Goal: Transaction & Acquisition: Purchase product/service

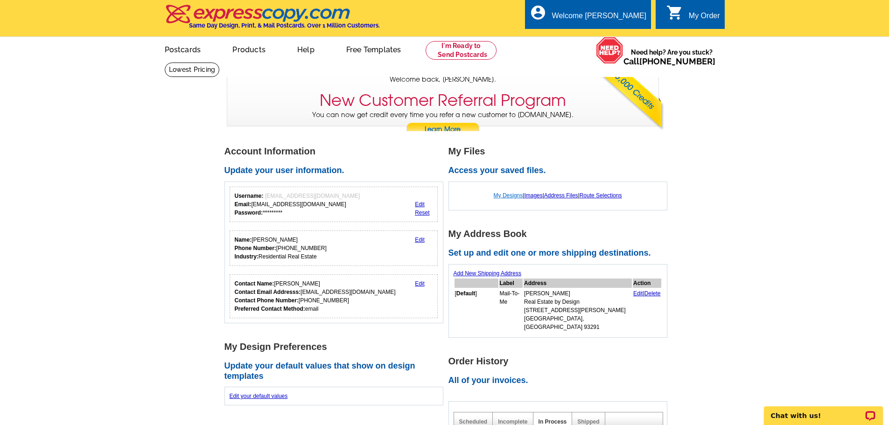
click at [496, 197] on link "My Designs" at bounding box center [508, 195] width 29 height 7
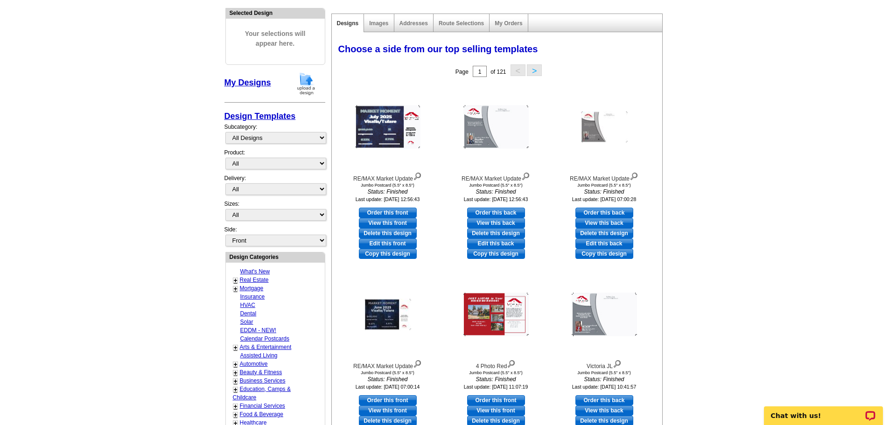
scroll to position [233, 0]
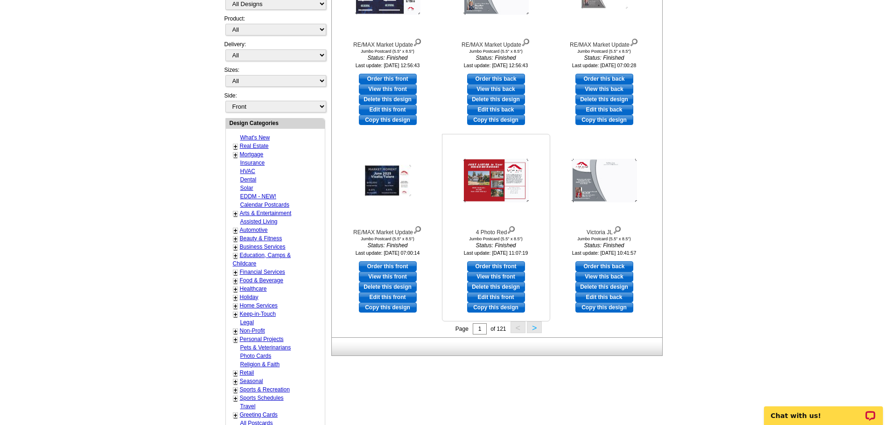
click at [498, 297] on link "Edit this front" at bounding box center [496, 297] width 58 height 10
select select "2"
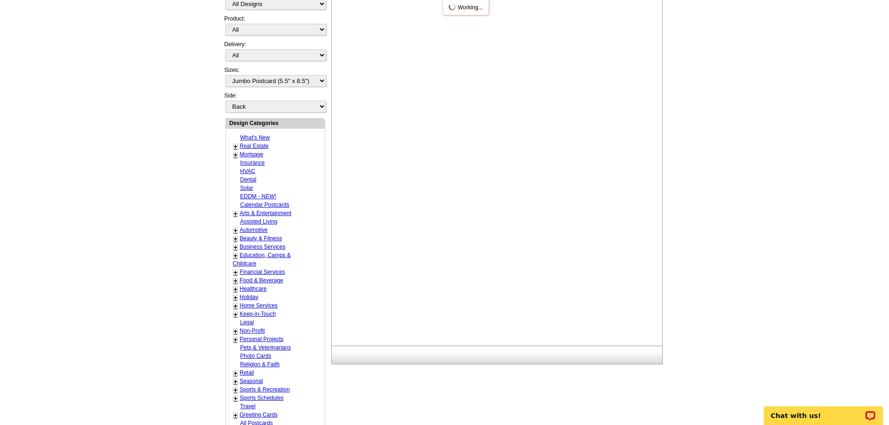
scroll to position [0, 0]
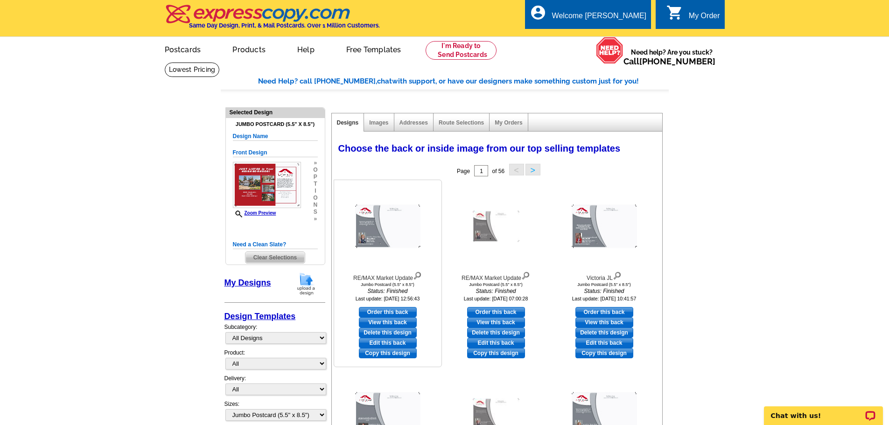
click at [384, 322] on link "View this back" at bounding box center [388, 322] width 58 height 10
click at [398, 313] on link "Order this back" at bounding box center [388, 312] width 58 height 10
select select "front"
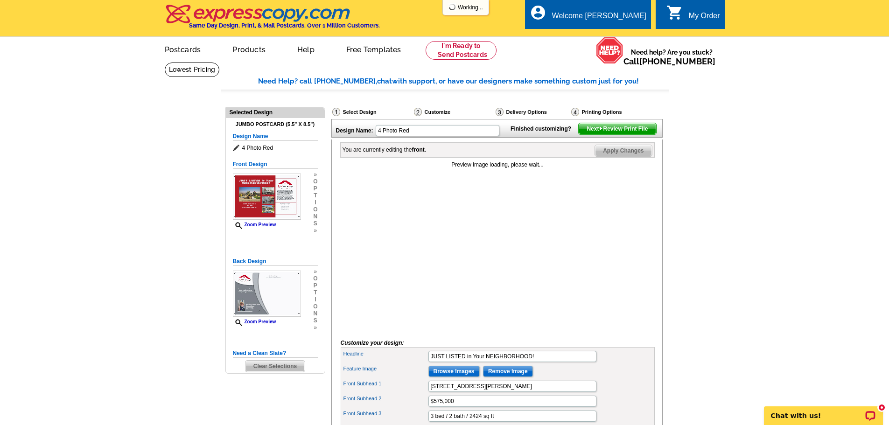
scroll to position [93, 0]
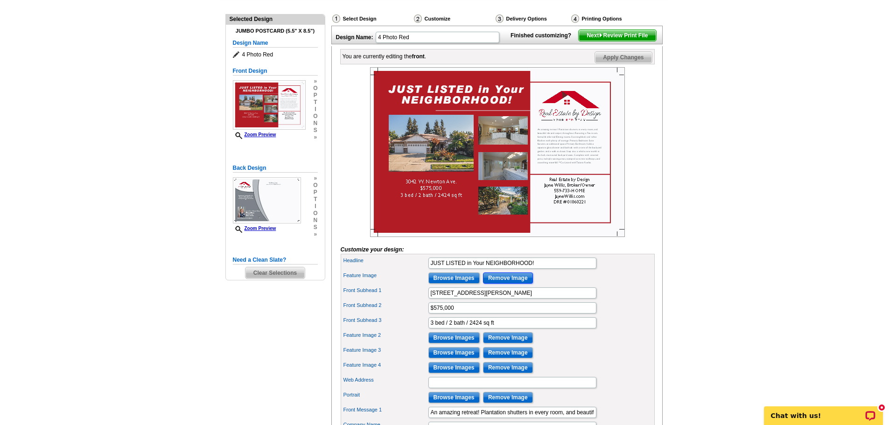
click at [490, 284] on input "Remove Image" at bounding box center [508, 277] width 50 height 11
click at [502, 343] on input "Remove Image" at bounding box center [508, 337] width 50 height 11
click at [502, 358] on input "Remove Image" at bounding box center [508, 352] width 50 height 11
click at [502, 373] on input "Remove Image" at bounding box center [508, 367] width 50 height 11
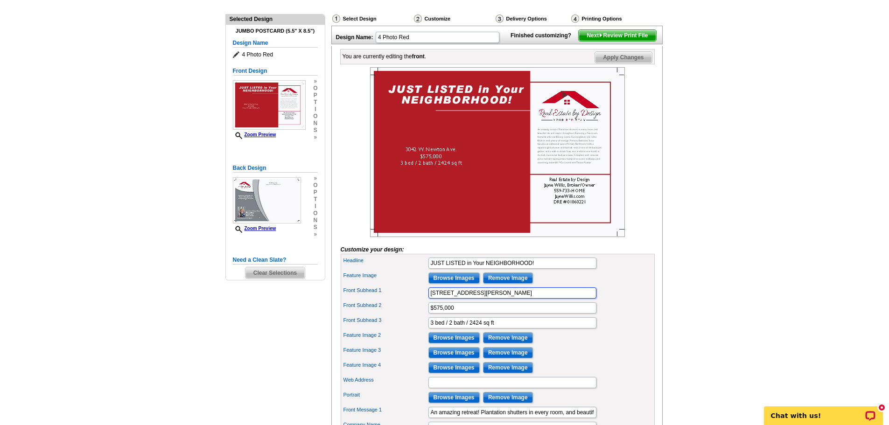
drag, startPoint x: 492, startPoint y: 308, endPoint x: 355, endPoint y: 305, distance: 137.7
click at [355, 300] on div "Front Subhead 1 3042 W. Newton Ave." at bounding box center [497, 293] width 310 height 15
paste input "4420 W Orchard Ave"
click at [448, 299] on input "4420 W Orchard Ave" at bounding box center [512, 292] width 168 height 11
click at [514, 299] on input "4420 W. Orchard Ave" at bounding box center [512, 292] width 168 height 11
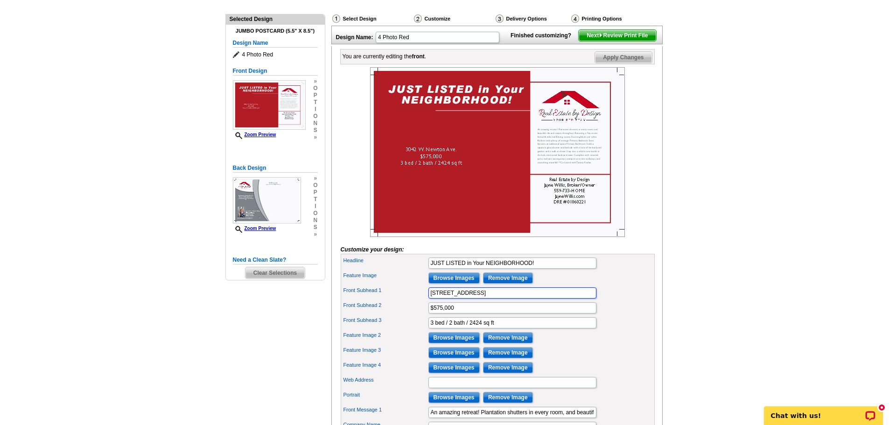
type input "4420 W. Orchard Ave."
drag, startPoint x: 438, startPoint y: 324, endPoint x: 467, endPoint y: 326, distance: 29.5
click at [439, 314] on input "$575,000" at bounding box center [512, 307] width 168 height 11
type input "$525,000"
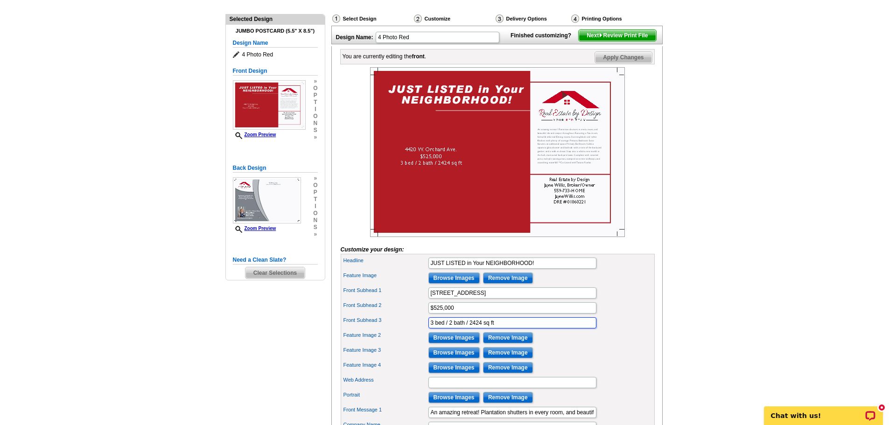
click at [472, 328] on input "3 bed / 2 bath / 2424 sq ft" at bounding box center [512, 322] width 168 height 11
paste input "1916"
type input "3 bed / 2 bath / 1916 sq ft"
click at [680, 299] on main "Need Help? call 800-260-5887, chat with support, or have our designers make som…" at bounding box center [444, 280] width 889 height 623
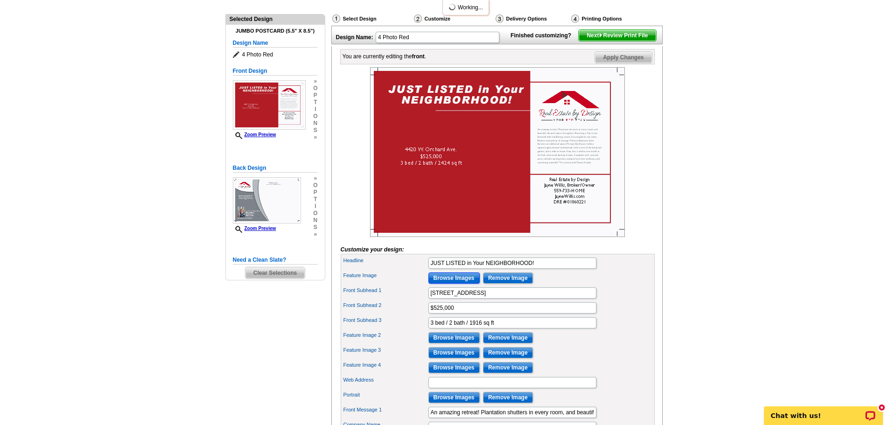
click at [463, 284] on input "Browse Images" at bounding box center [453, 277] width 51 height 11
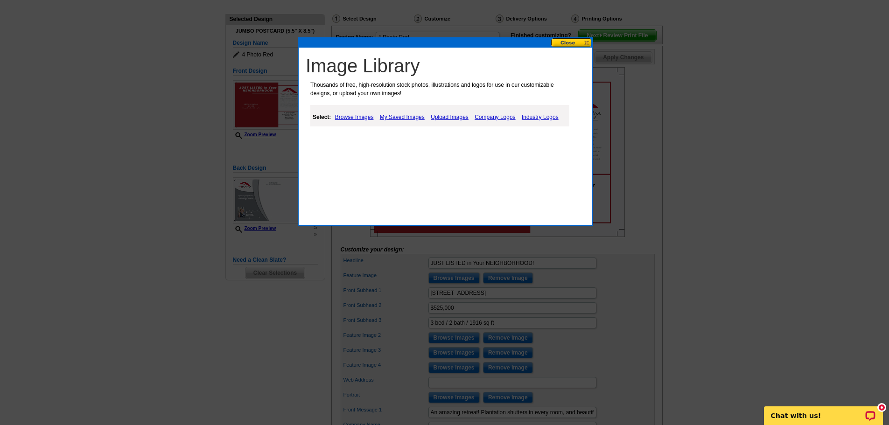
click at [448, 117] on link "Upload Images" at bounding box center [449, 117] width 42 height 11
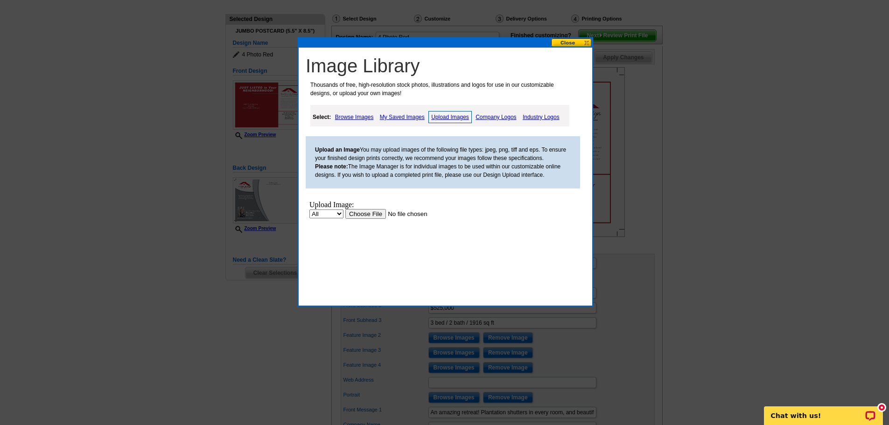
click at [364, 216] on input "file" at bounding box center [404, 214] width 118 height 10
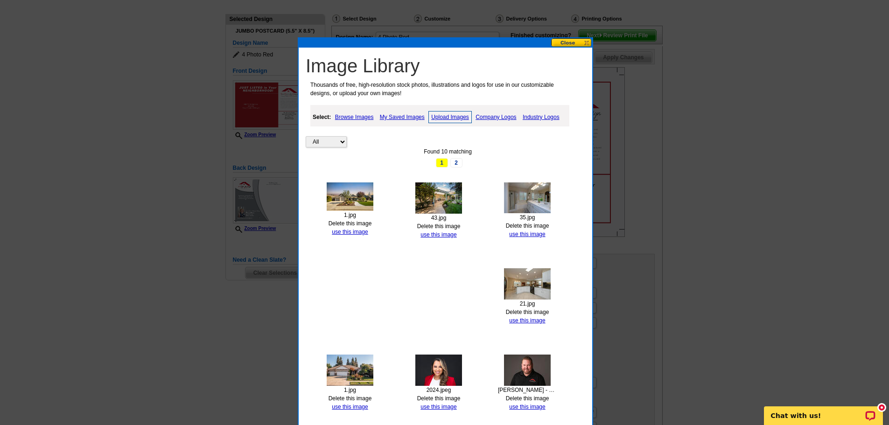
click at [453, 223] on link "Delete this image" at bounding box center [438, 226] width 43 height 7
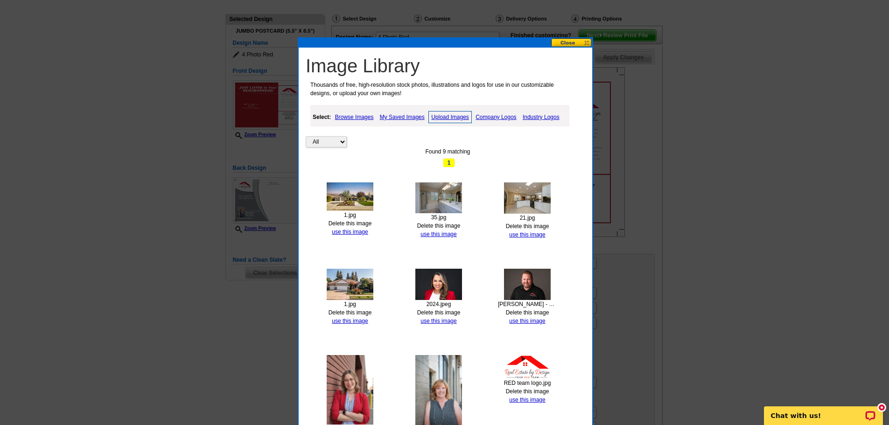
click at [450, 224] on link "Delete this image" at bounding box center [438, 226] width 43 height 7
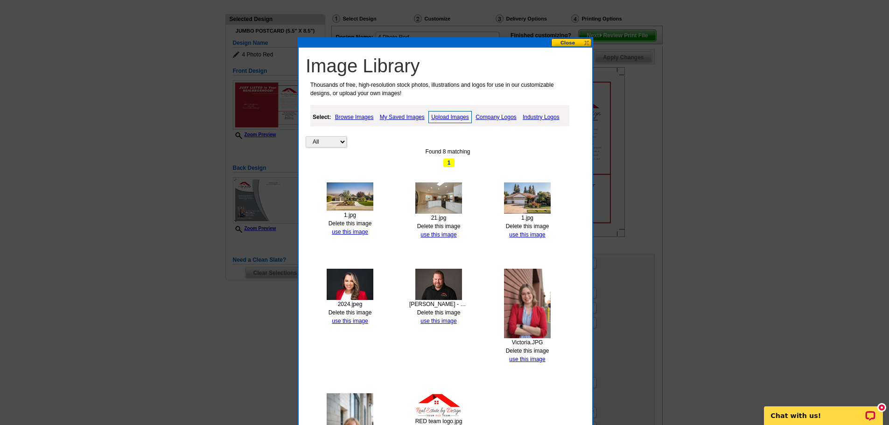
click at [452, 227] on link "Delete this image" at bounding box center [438, 226] width 43 height 7
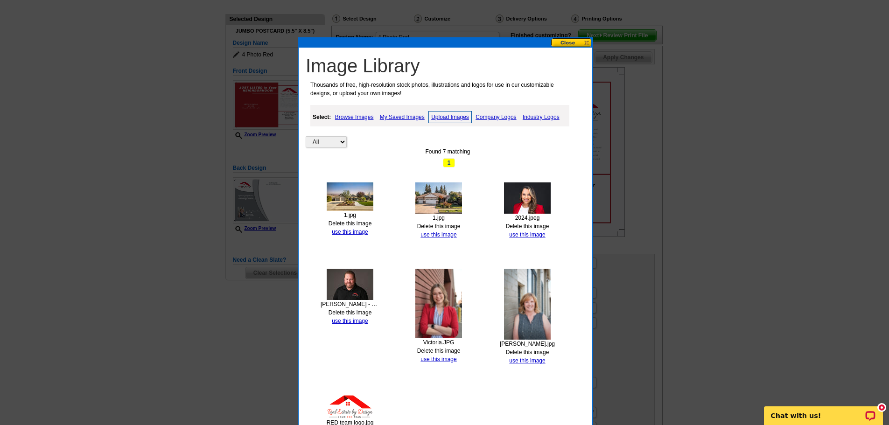
click at [455, 226] on link "Delete this image" at bounding box center [438, 226] width 43 height 7
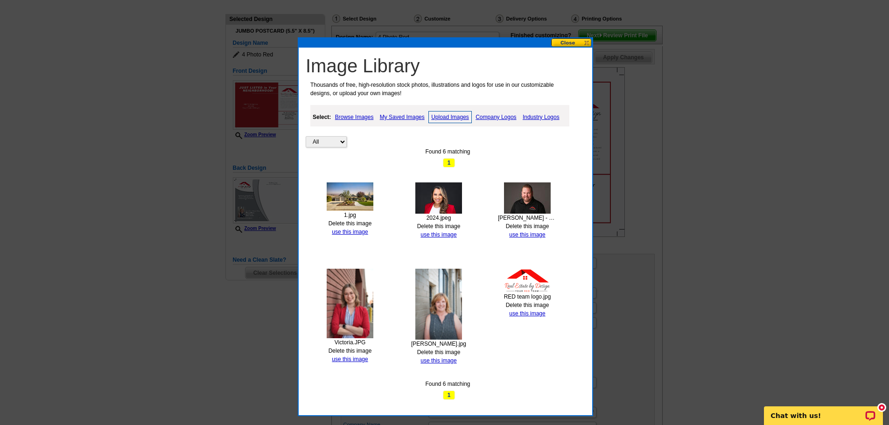
click at [462, 117] on link "Upload Images" at bounding box center [449, 117] width 43 height 12
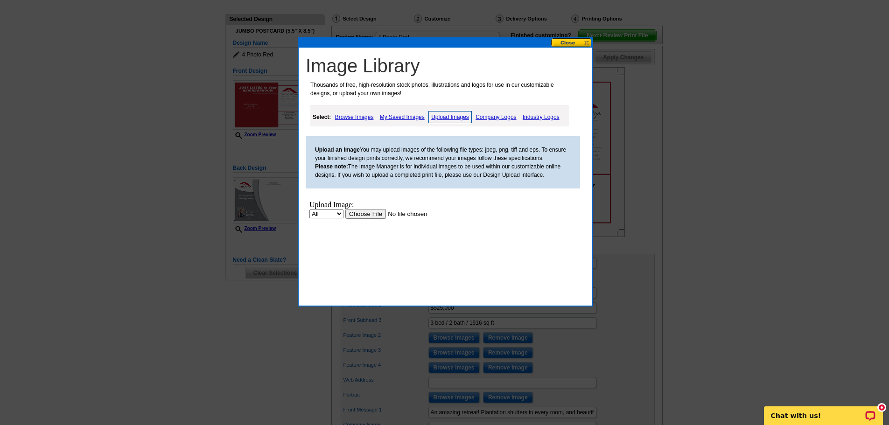
click at [365, 216] on input "file" at bounding box center [404, 214] width 118 height 10
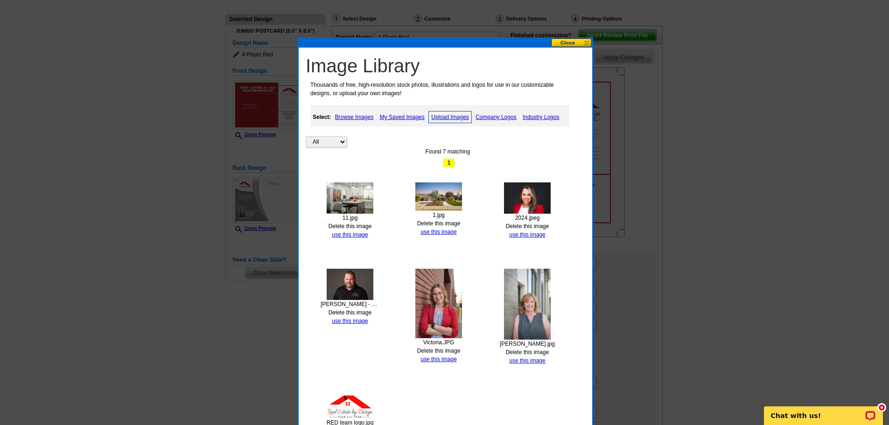
click at [459, 113] on link "Upload Images" at bounding box center [449, 117] width 43 height 12
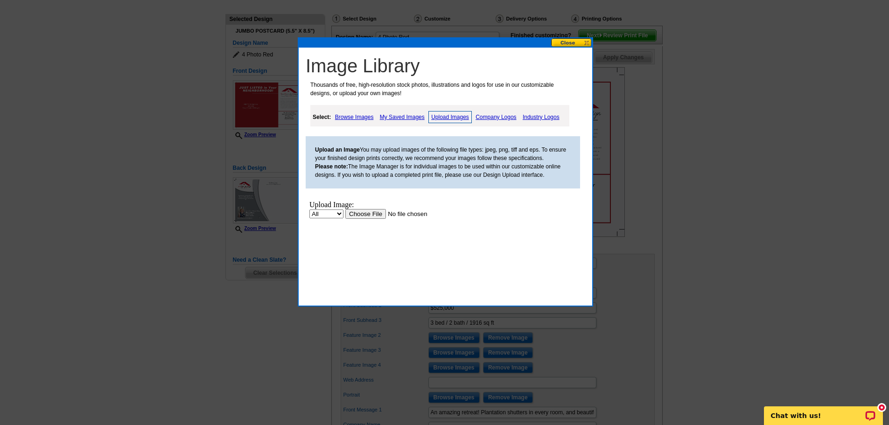
click at [366, 218] on input "file" at bounding box center [404, 214] width 118 height 10
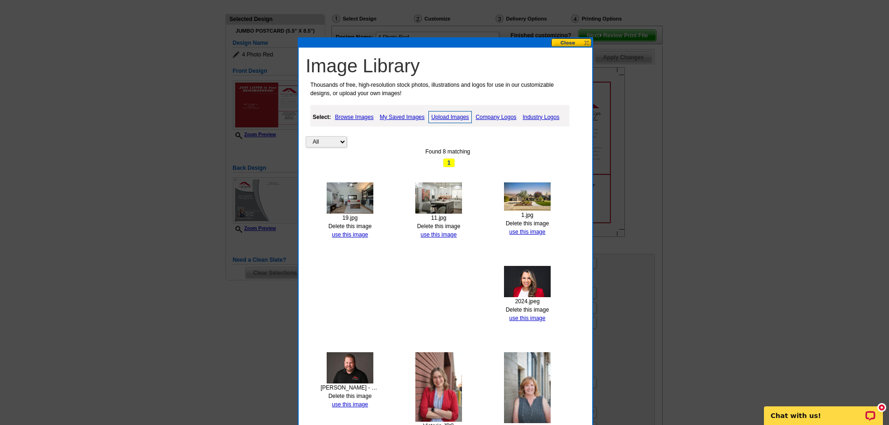
click at [440, 114] on link "Upload Images" at bounding box center [449, 117] width 43 height 12
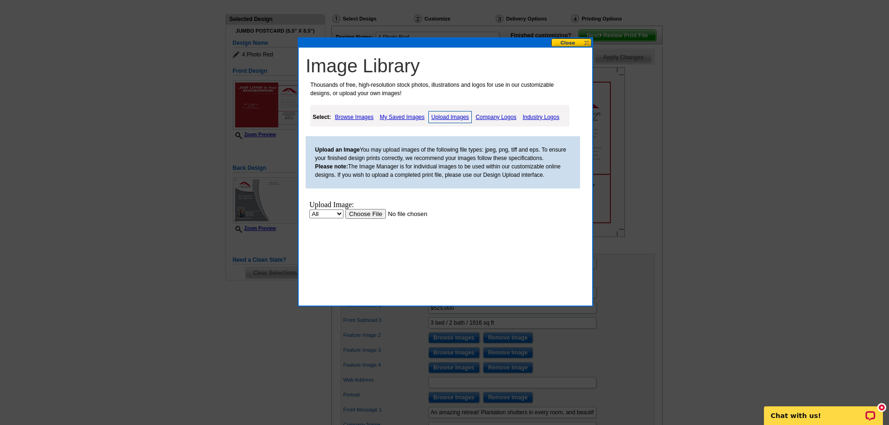
click at [376, 215] on input "file" at bounding box center [404, 214] width 118 height 10
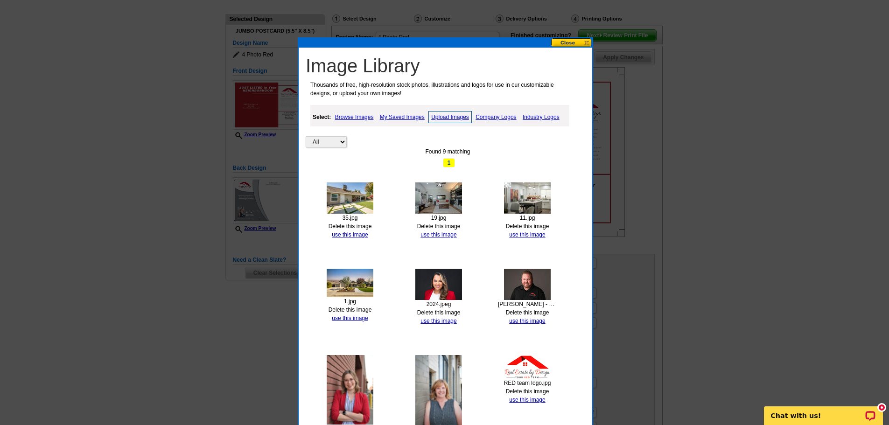
click at [559, 41] on button at bounding box center [571, 42] width 41 height 9
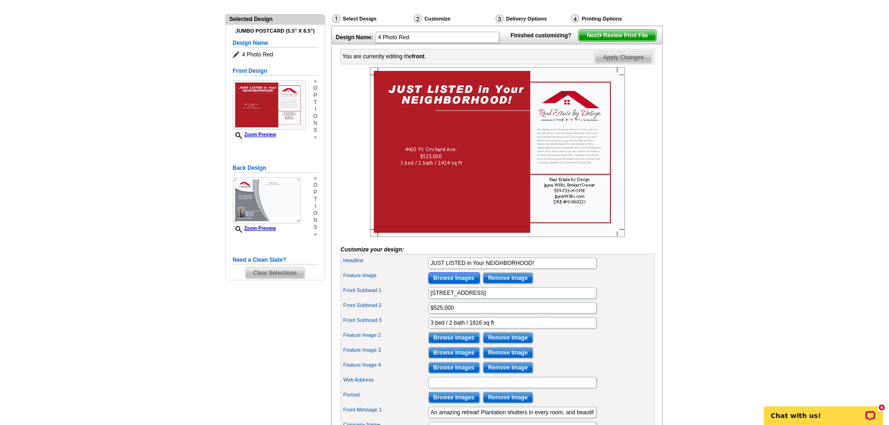
click at [467, 284] on input "Browse Images" at bounding box center [453, 277] width 51 height 11
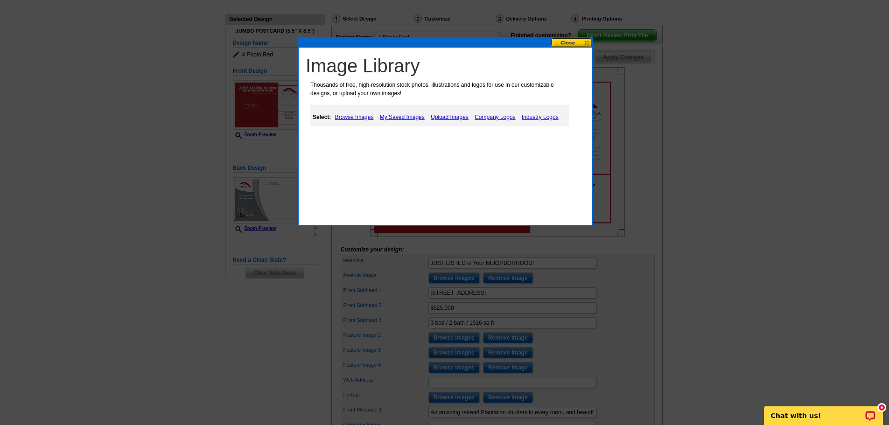
click at [412, 113] on link "My Saved Images" at bounding box center [401, 117] width 49 height 11
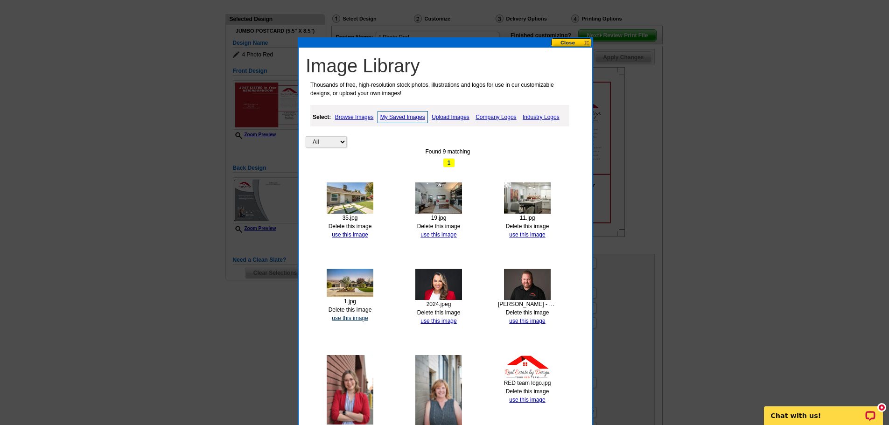
click at [351, 319] on link "use this image" at bounding box center [350, 318] width 36 height 7
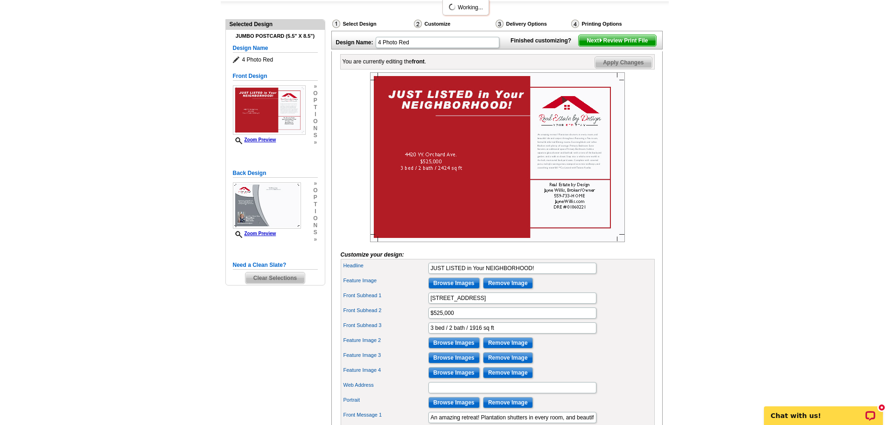
scroll to position [140, 0]
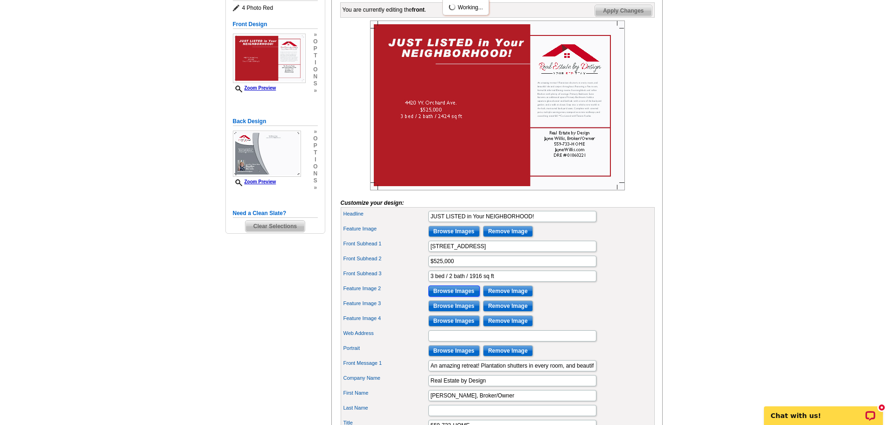
click at [448, 297] on input "Browse Images" at bounding box center [453, 291] width 51 height 11
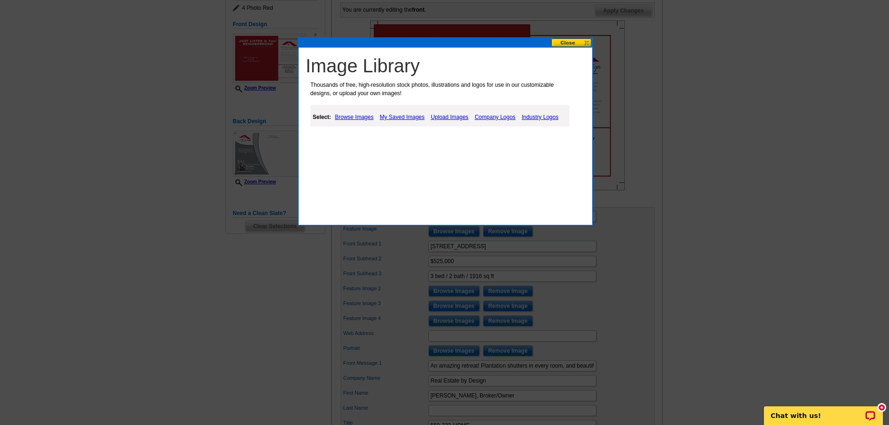
click at [402, 114] on link "My Saved Images" at bounding box center [401, 117] width 49 height 11
click at [410, 116] on link "My Saved Images" at bounding box center [401, 117] width 49 height 11
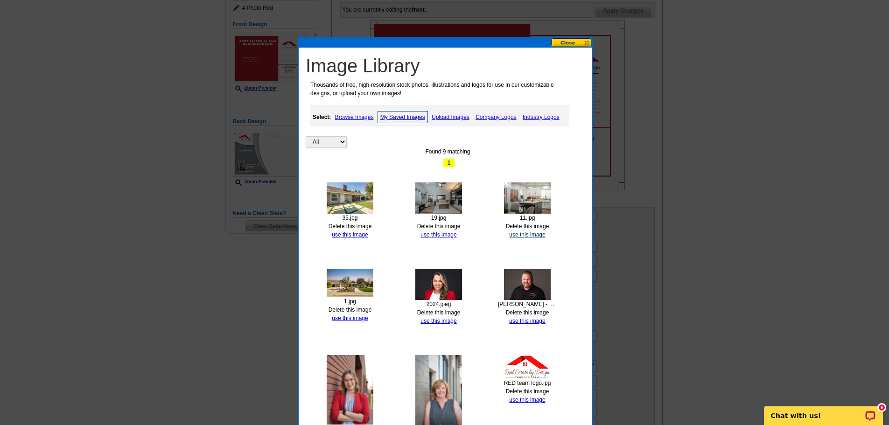
click at [542, 235] on link "use this image" at bounding box center [527, 234] width 36 height 7
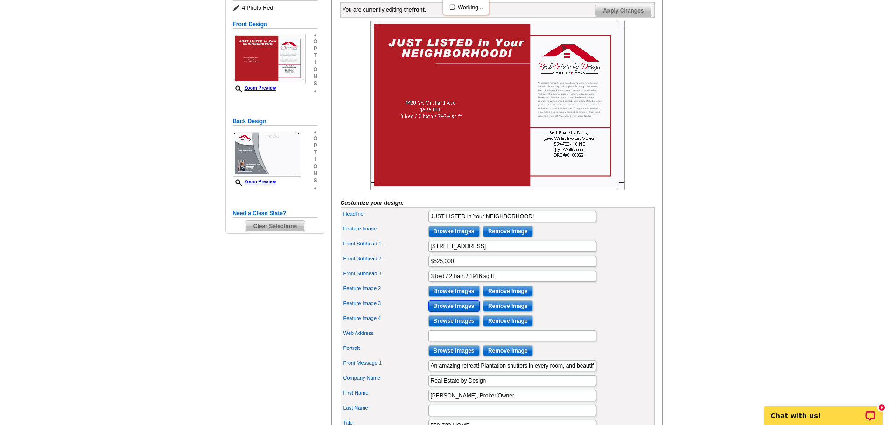
click at [458, 312] on input "Browse Images" at bounding box center [453, 305] width 51 height 11
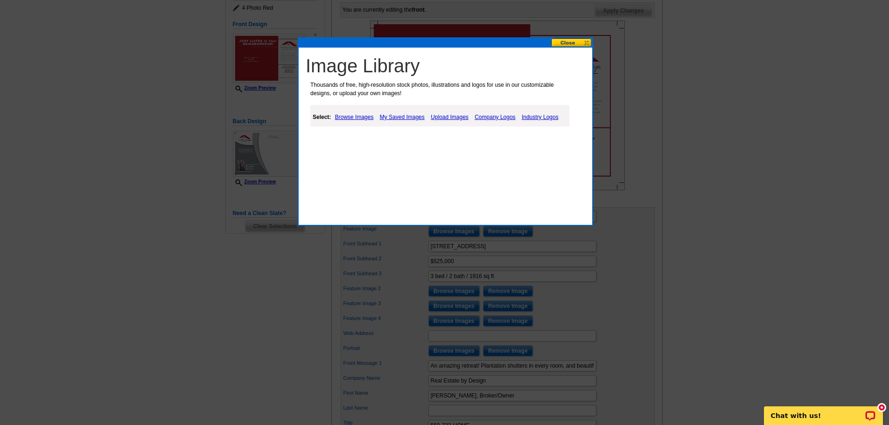
click at [410, 115] on link "My Saved Images" at bounding box center [401, 117] width 49 height 11
click at [414, 117] on link "My Saved Images" at bounding box center [401, 117] width 49 height 11
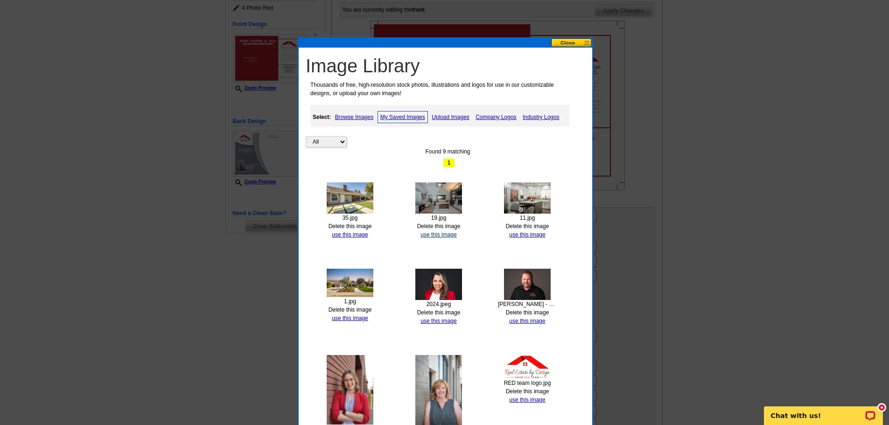
click at [445, 236] on link "use this image" at bounding box center [438, 234] width 36 height 7
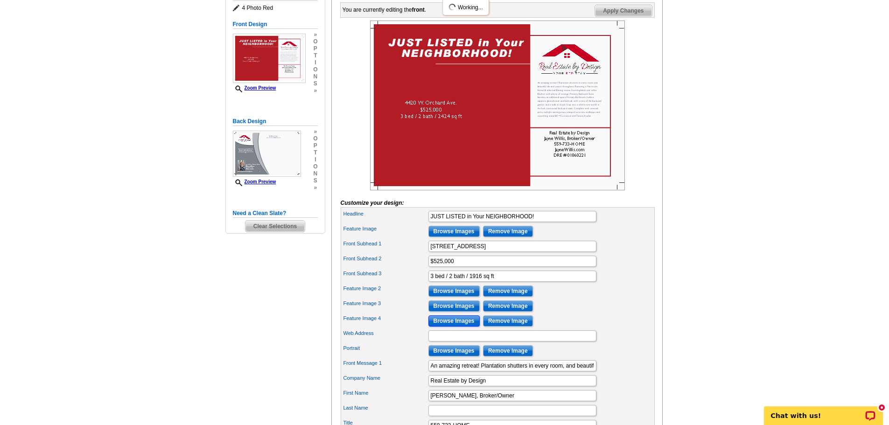
click at [452, 327] on input "Browse Images" at bounding box center [453, 320] width 51 height 11
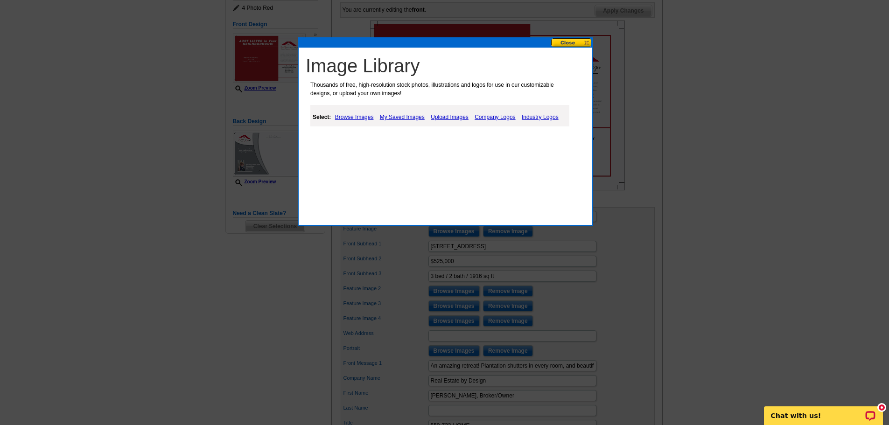
click at [409, 118] on link "My Saved Images" at bounding box center [401, 117] width 49 height 11
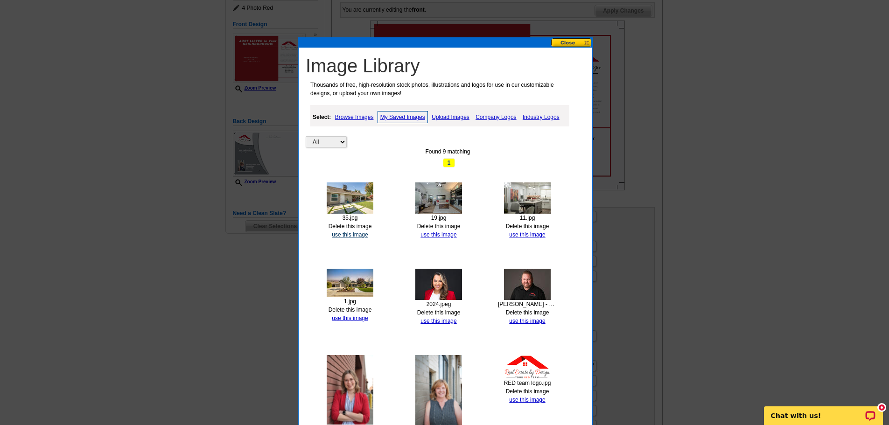
click at [357, 234] on link "use this image" at bounding box center [350, 234] width 36 height 7
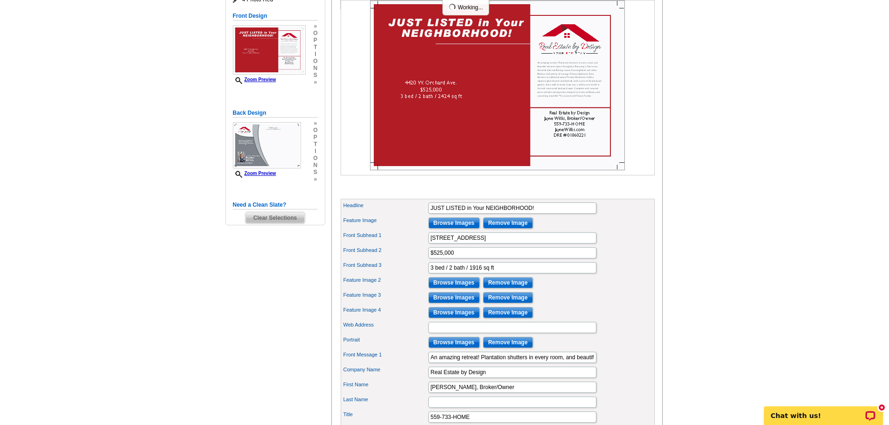
scroll to position [187, 0]
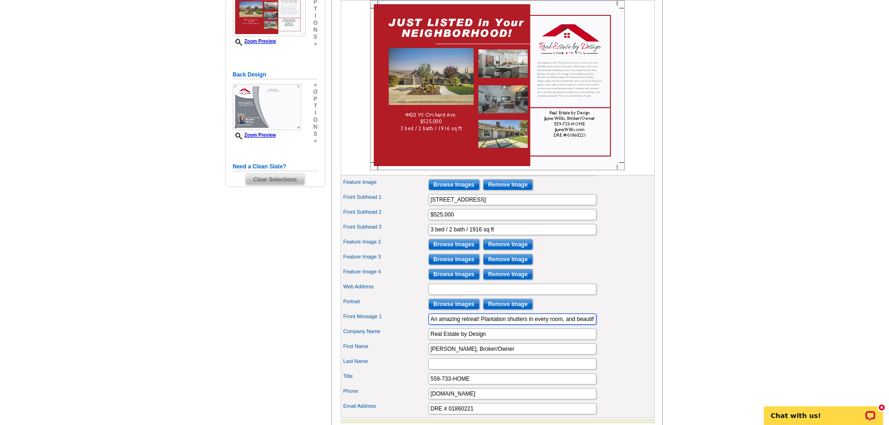
click at [535, 325] on input "An amazing retreat! Plantation shutters in every room, and beautiful tile and c…" at bounding box center [512, 319] width 168 height 11
paste input "Stunning property in Oak Crest neighborhood! Original owner has crafted amazing…"
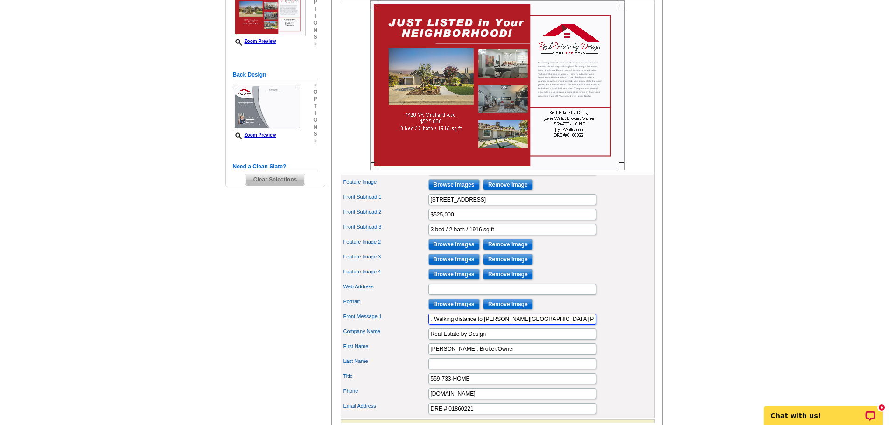
type input "Stunning property in Oak Crest neighborhood! Original owner has crafted amazing…"
click at [697, 312] on main "Need Help? call 800-260-5887, chat with support, or have our designers make som…" at bounding box center [444, 186] width 889 height 623
click at [796, 160] on main "Need Help? call 800-260-5887, chat with support, or have our designers make som…" at bounding box center [444, 186] width 889 height 623
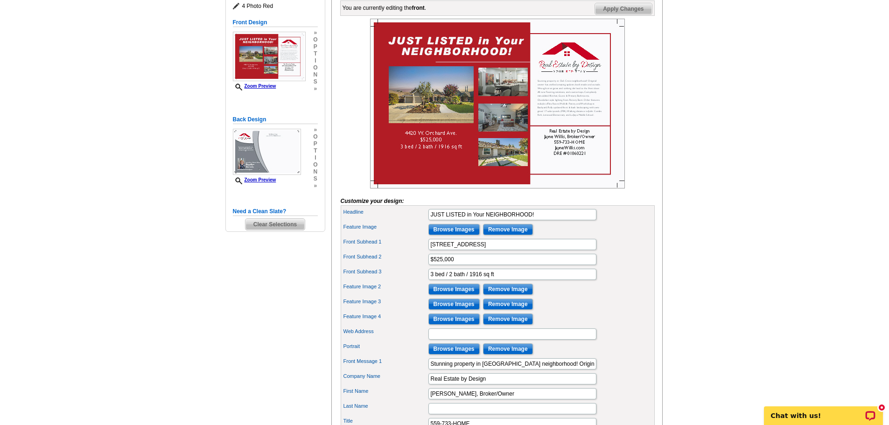
scroll to position [140, 0]
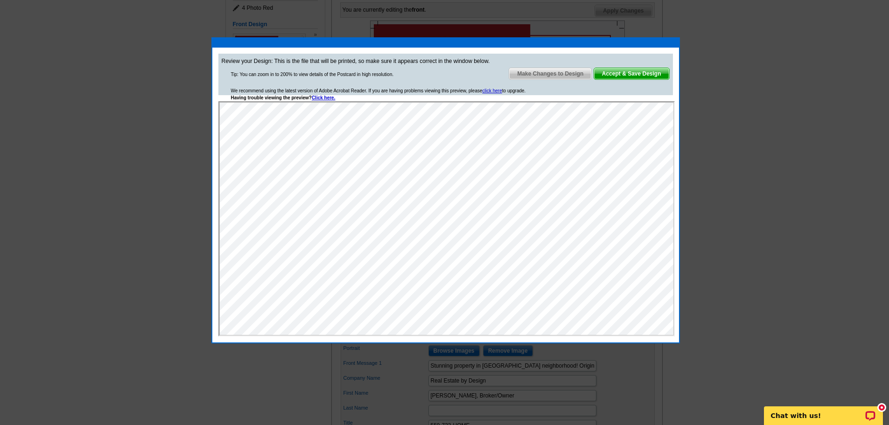
scroll to position [0, 0]
click at [639, 72] on span "Accept & Save Design" at bounding box center [631, 73] width 75 height 11
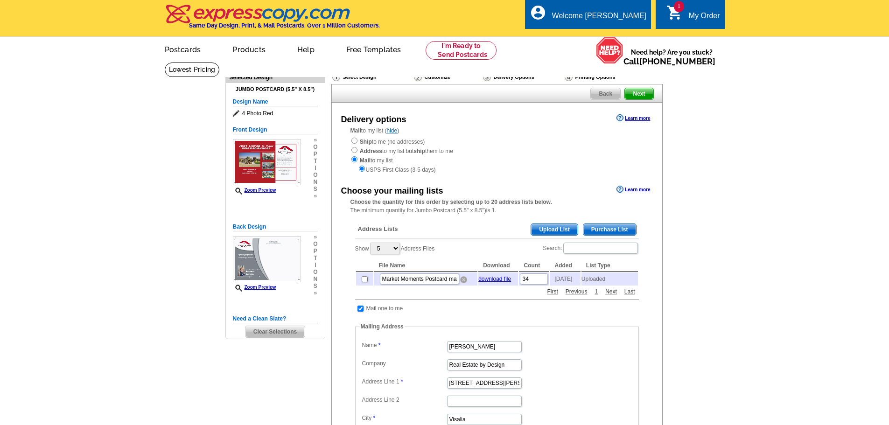
click at [462, 280] on img at bounding box center [463, 279] width 7 height 7
click at [536, 230] on span "Upload List" at bounding box center [554, 229] width 46 height 11
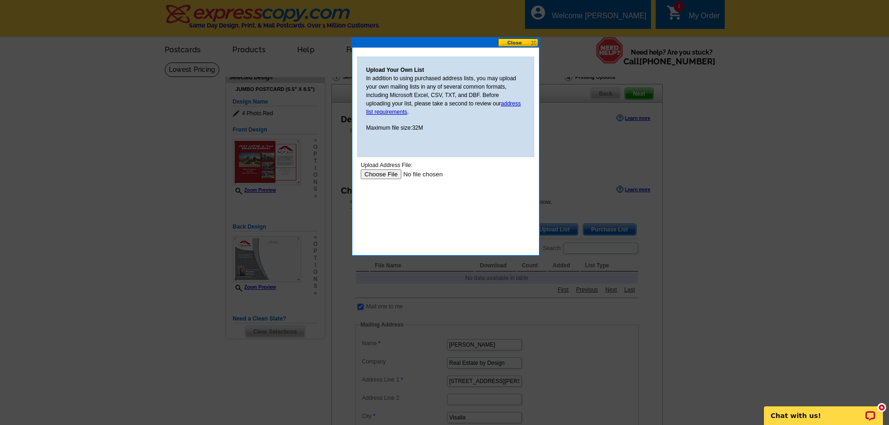
click at [392, 176] on input "file" at bounding box center [419, 174] width 118 height 10
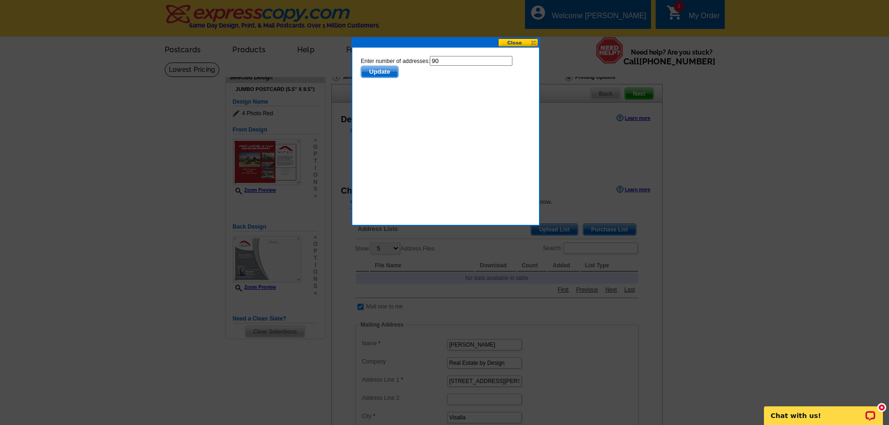
click at [467, 61] on input "90" at bounding box center [470, 61] width 83 height 10
type input "9"
type input "89"
click at [392, 70] on span "Update" at bounding box center [379, 71] width 37 height 11
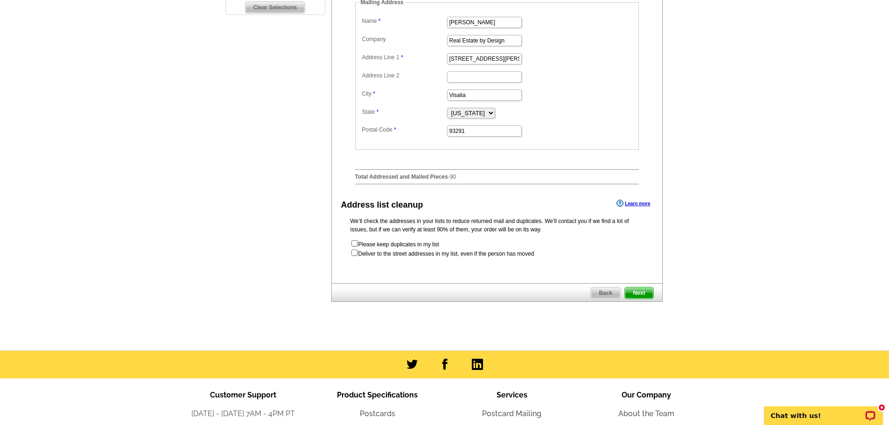
scroll to position [327, 0]
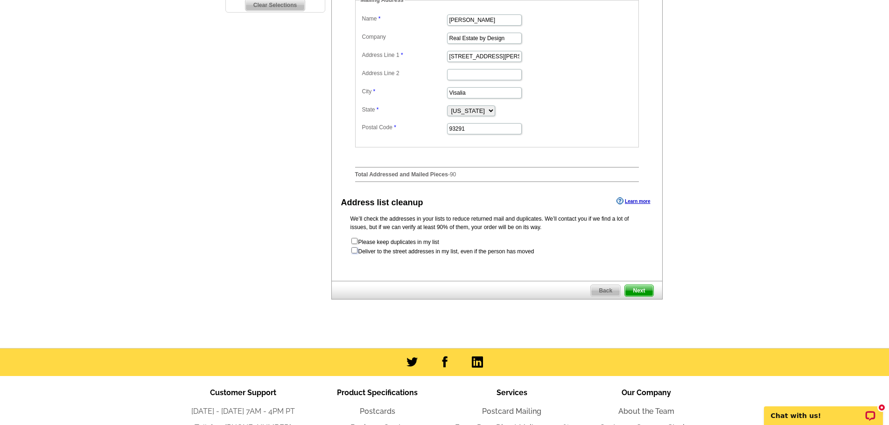
click at [355, 253] on input "checkbox" at bounding box center [354, 250] width 6 height 6
checkbox input "true"
radio input "true"
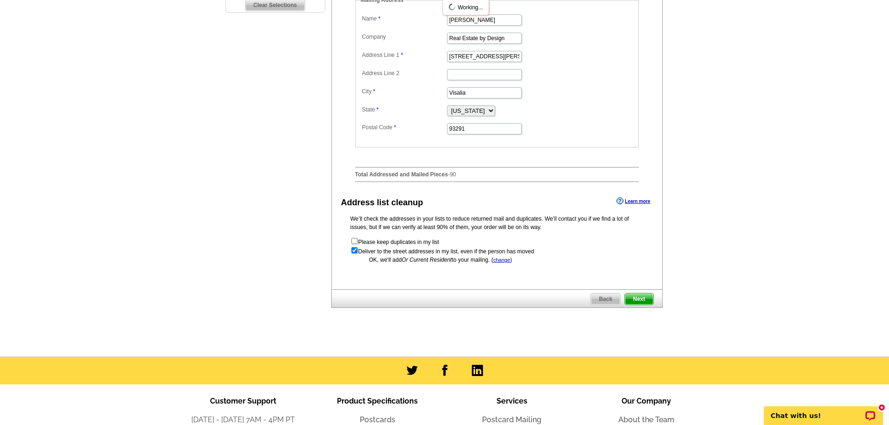
scroll to position [0, 0]
click at [629, 304] on span "Next" at bounding box center [639, 298] width 28 height 11
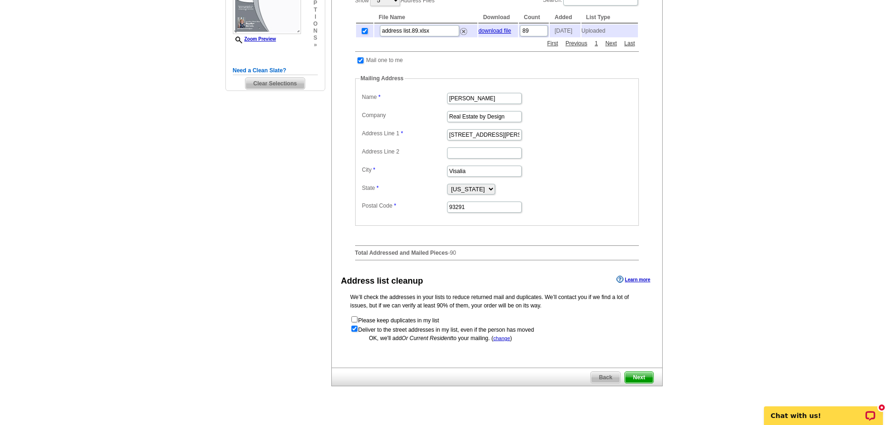
scroll to position [233, 0]
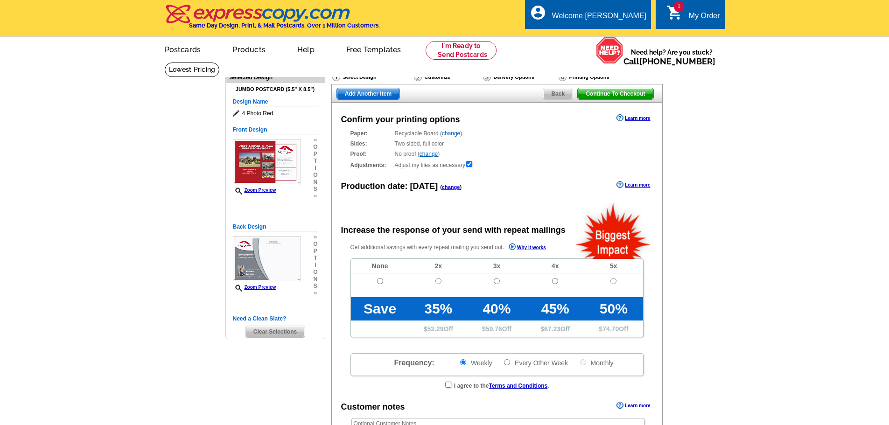
radio input "false"
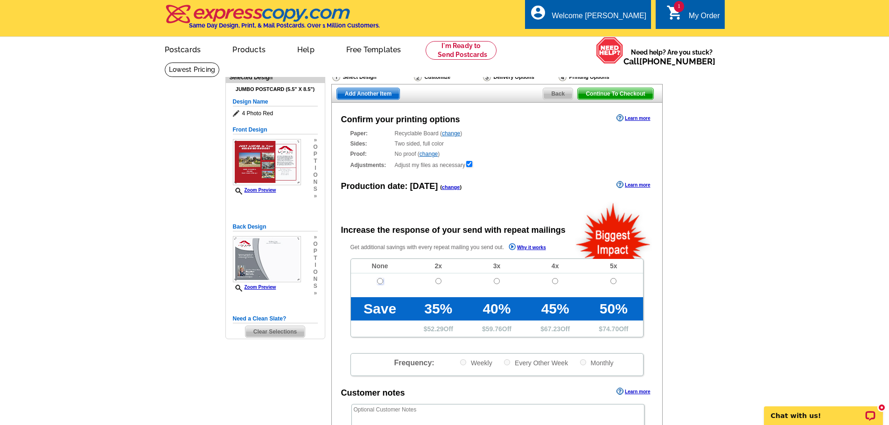
click at [379, 281] on input "radio" at bounding box center [380, 281] width 6 height 6
radio input "true"
click at [726, 265] on main "Need Help? call 800-260-5887, chat with support, or have our designers make som…" at bounding box center [444, 315] width 889 height 507
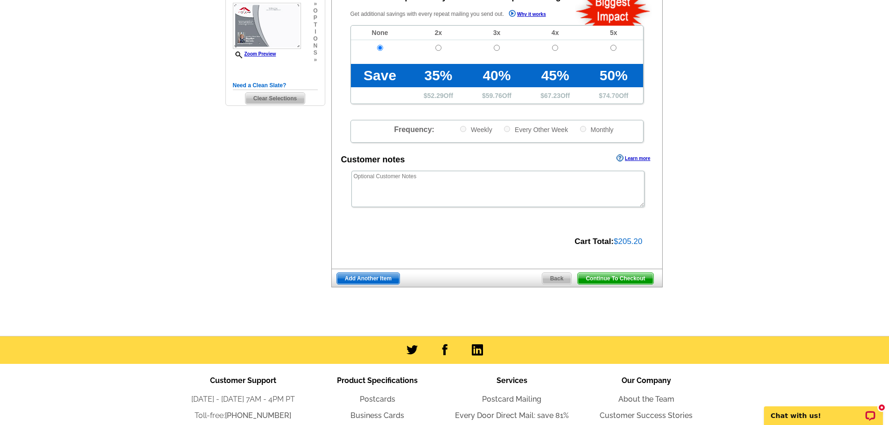
click at [628, 278] on span "Continue To Checkout" at bounding box center [615, 278] width 75 height 11
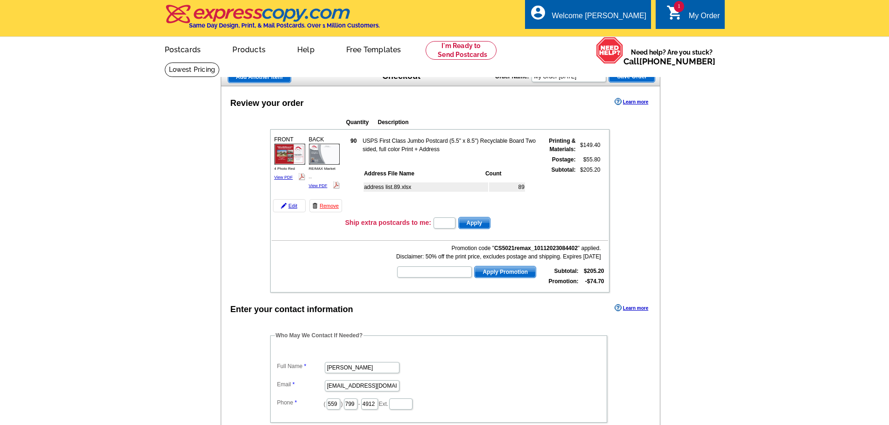
click at [285, 302] on div "Review your order Learn more Quantity Description FRONT 90" at bounding box center [441, 367] width 440 height 562
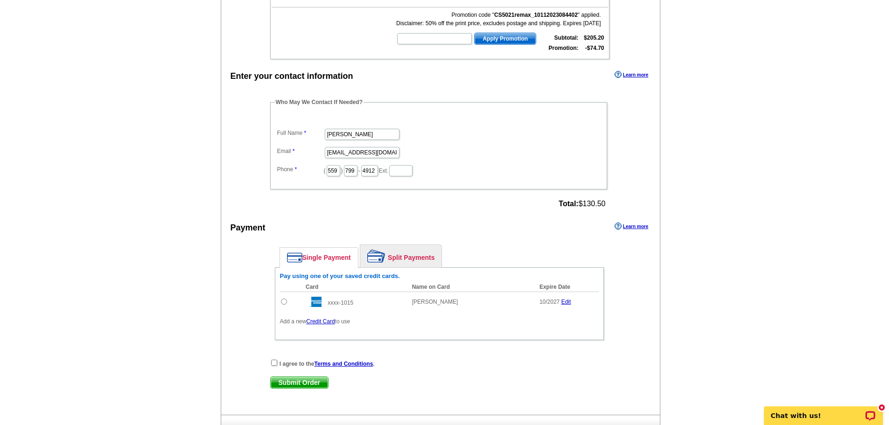
click at [285, 302] on input "radio" at bounding box center [284, 302] width 6 height 6
radio input "true"
click at [274, 364] on input "checkbox" at bounding box center [274, 363] width 6 height 6
checkbox input "true"
click at [296, 383] on span "Submit Order" at bounding box center [299, 382] width 57 height 11
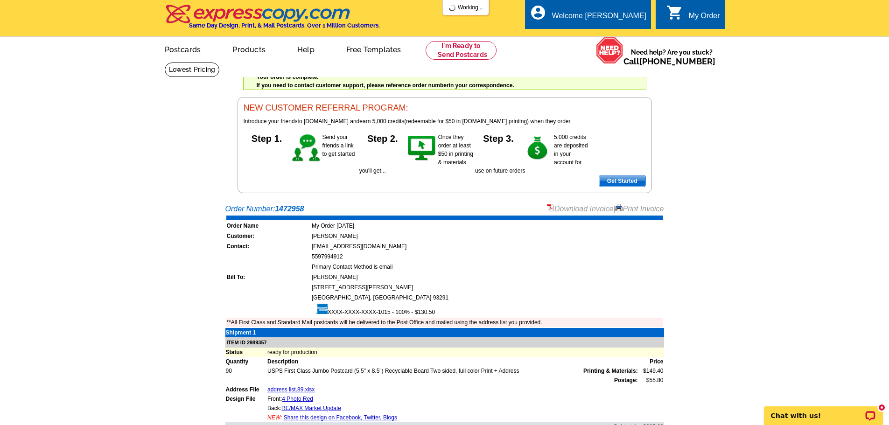
click at [586, 211] on link "Download Invoice" at bounding box center [580, 209] width 66 height 8
